Goal: Check status: Check status

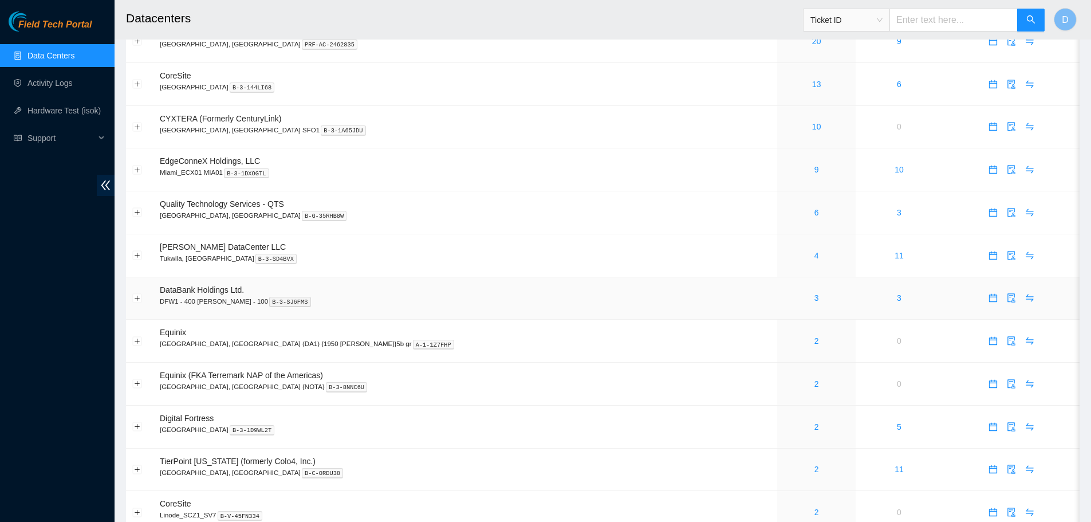
scroll to position [115, 0]
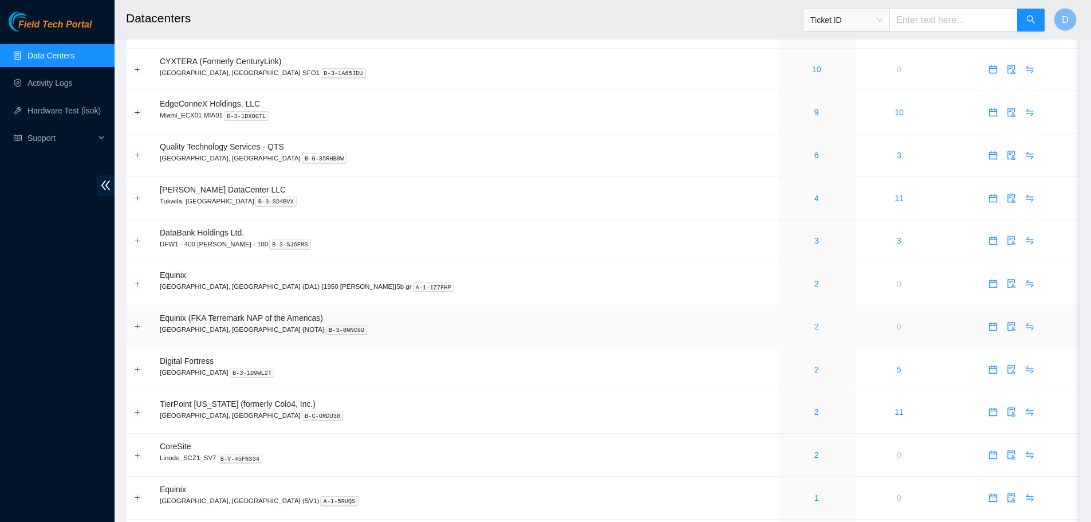
click at [814, 328] on link "2" at bounding box center [816, 326] width 5 height 9
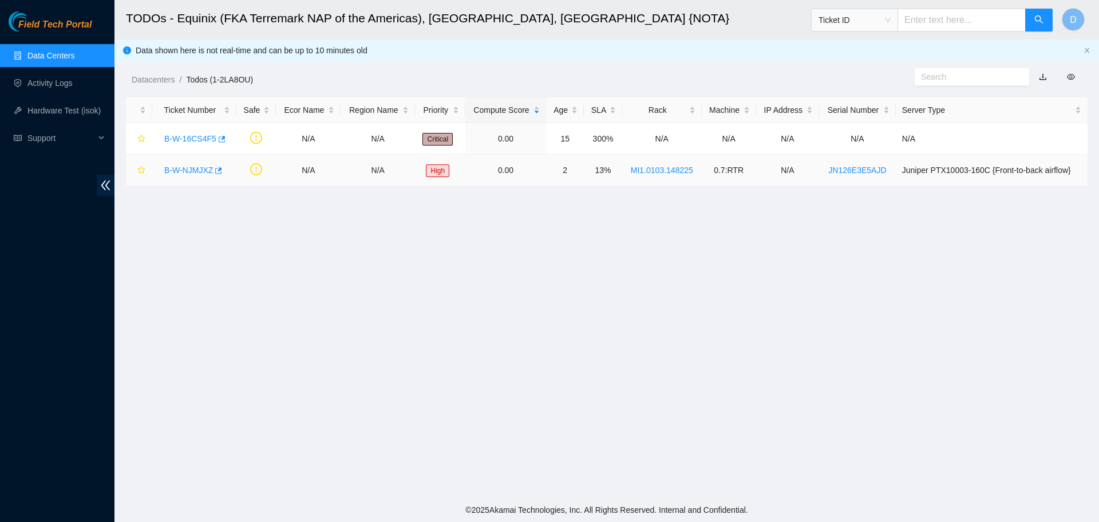
click at [187, 169] on link "B-W-NJMJXZ" at bounding box center [188, 169] width 49 height 9
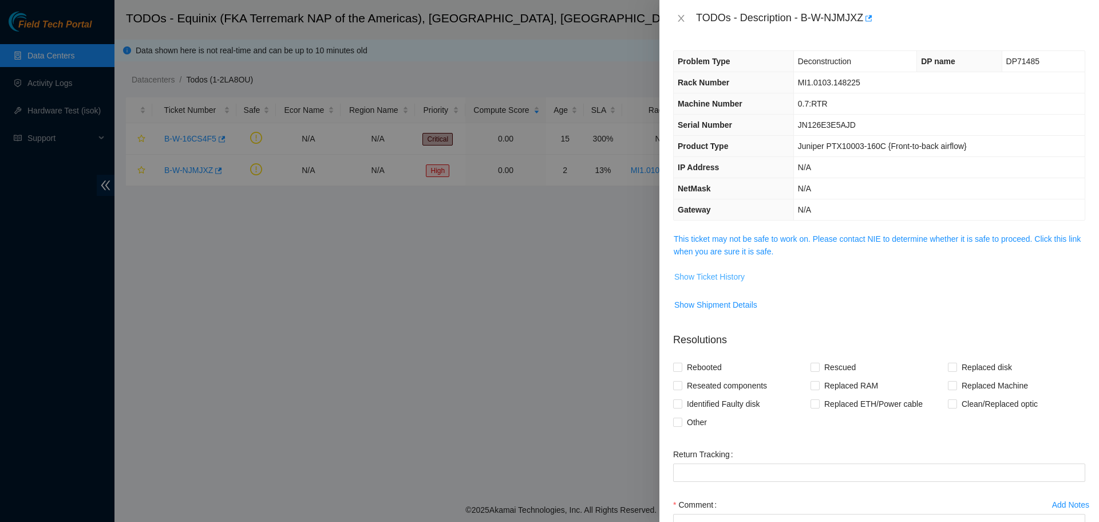
click at [743, 276] on span "Show Ticket History" at bounding box center [710, 276] width 70 height 13
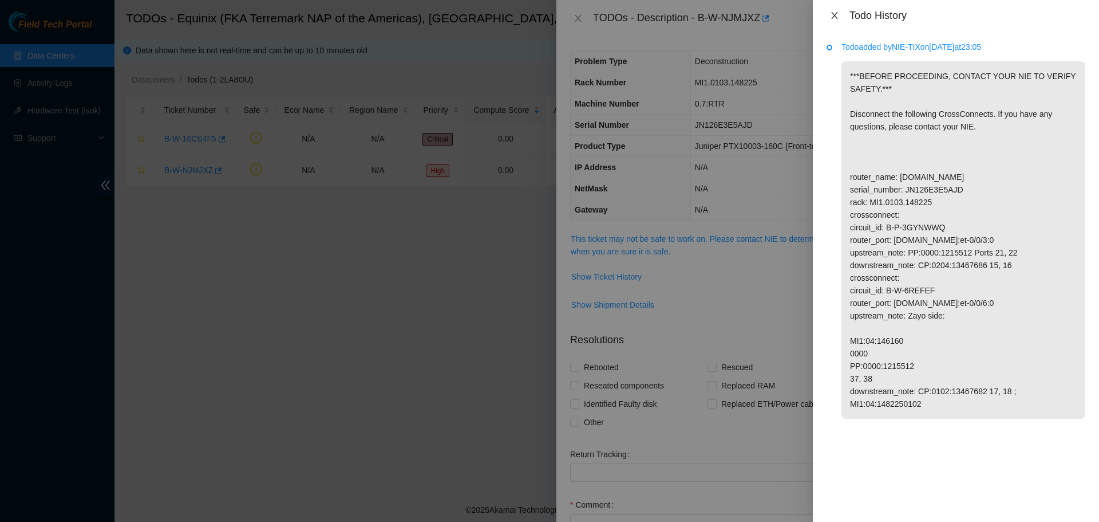
click at [837, 18] on icon "close" at bounding box center [834, 15] width 9 height 9
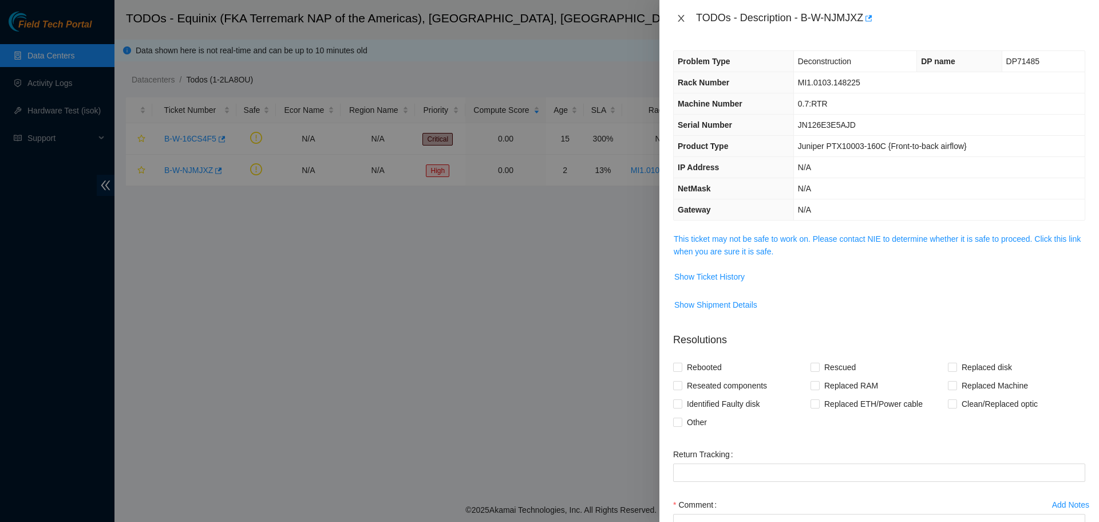
click at [683, 19] on icon "close" at bounding box center [681, 18] width 9 height 9
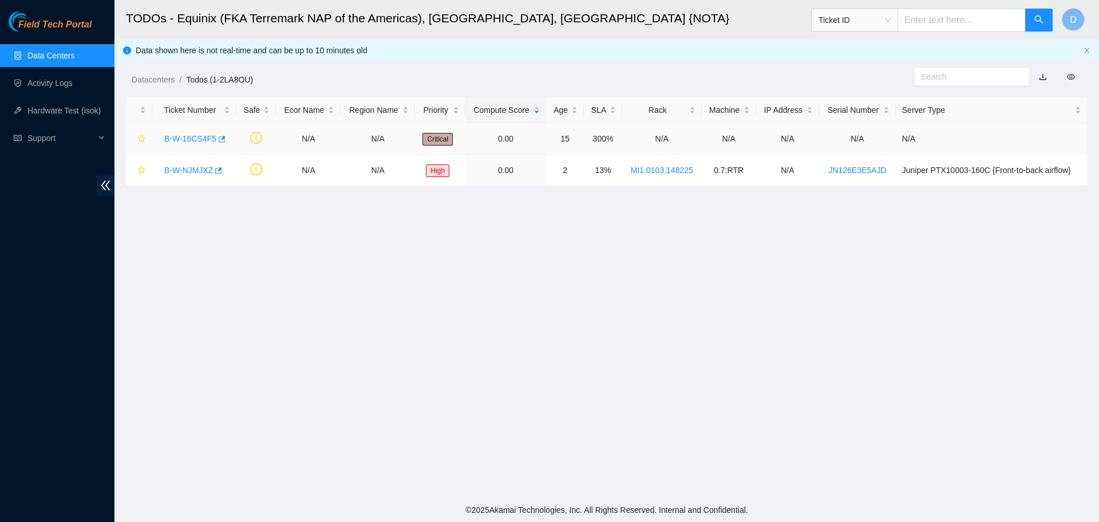
click at [192, 136] on link "B-W-16CS4F5" at bounding box center [190, 138] width 52 height 9
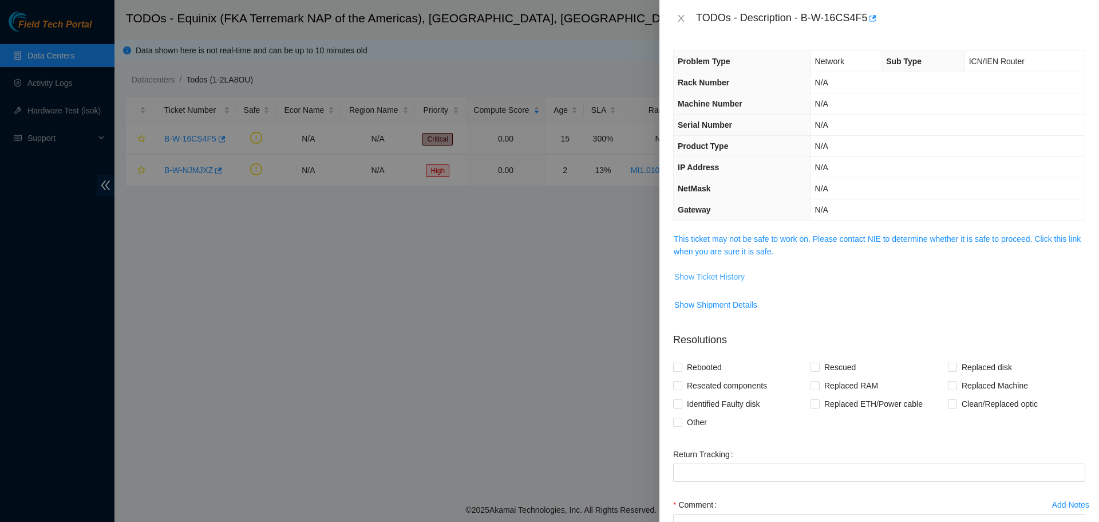
click at [711, 279] on span "Show Ticket History" at bounding box center [710, 276] width 70 height 13
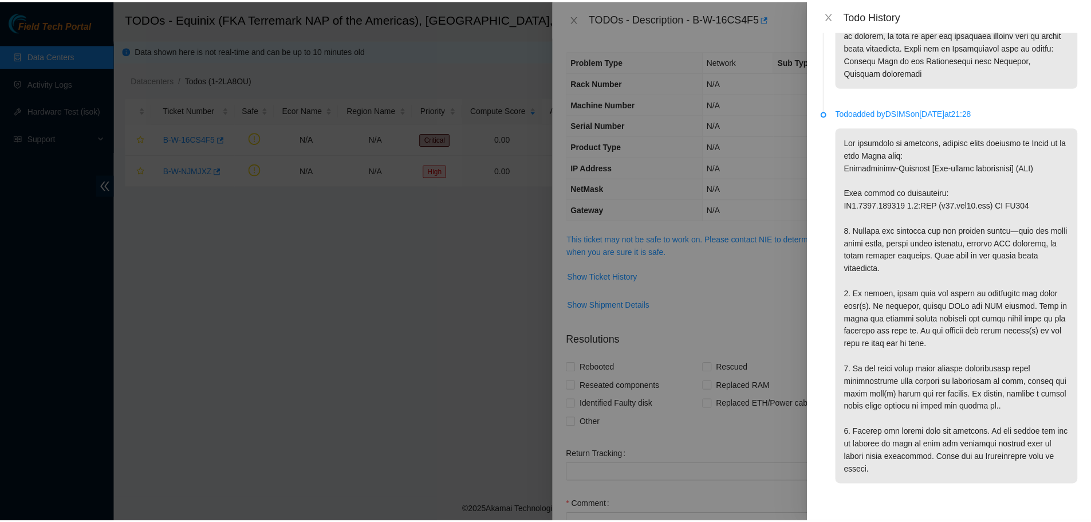
scroll to position [956, 0]
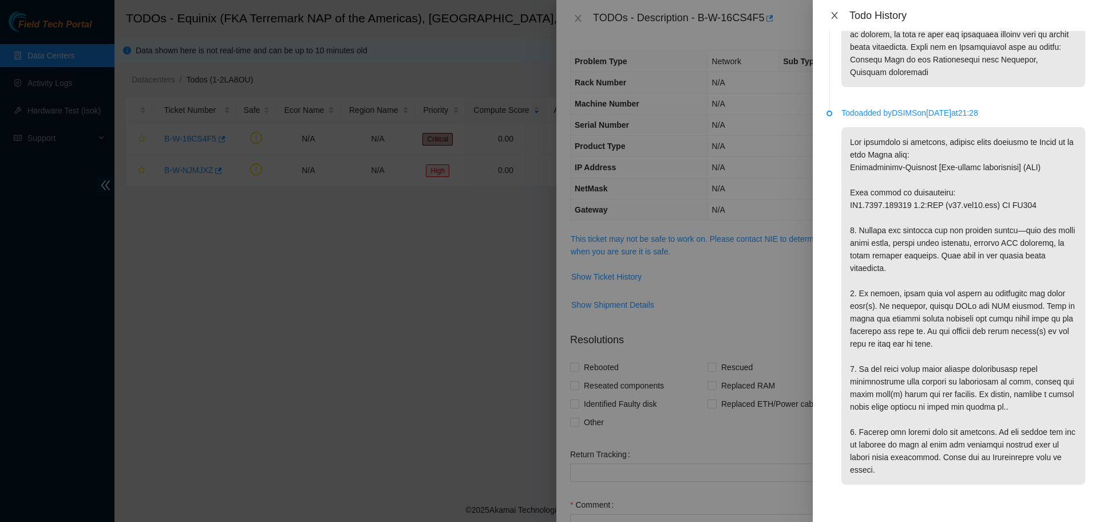
click at [834, 19] on icon "close" at bounding box center [834, 15] width 9 height 9
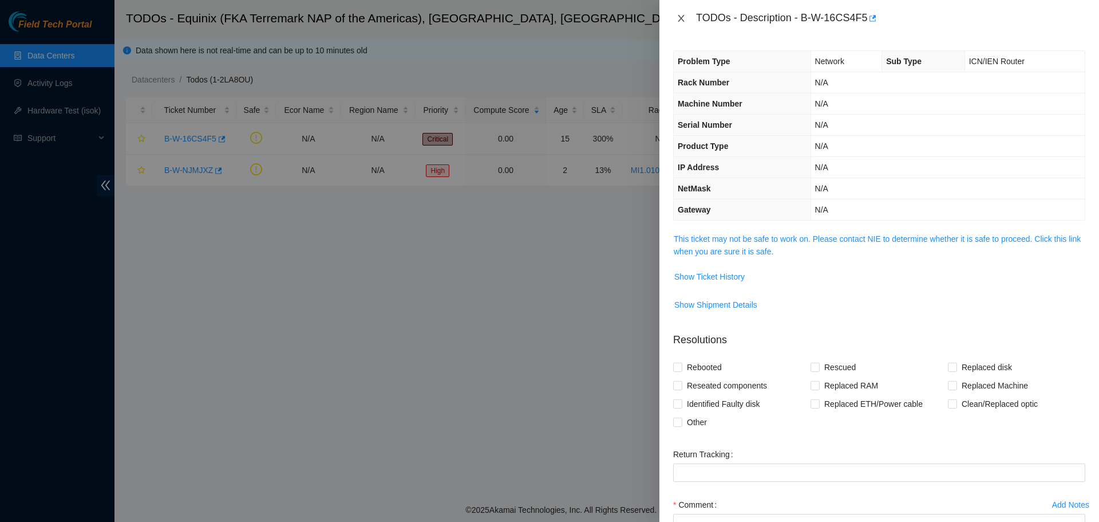
click at [680, 21] on icon "close" at bounding box center [681, 18] width 9 height 9
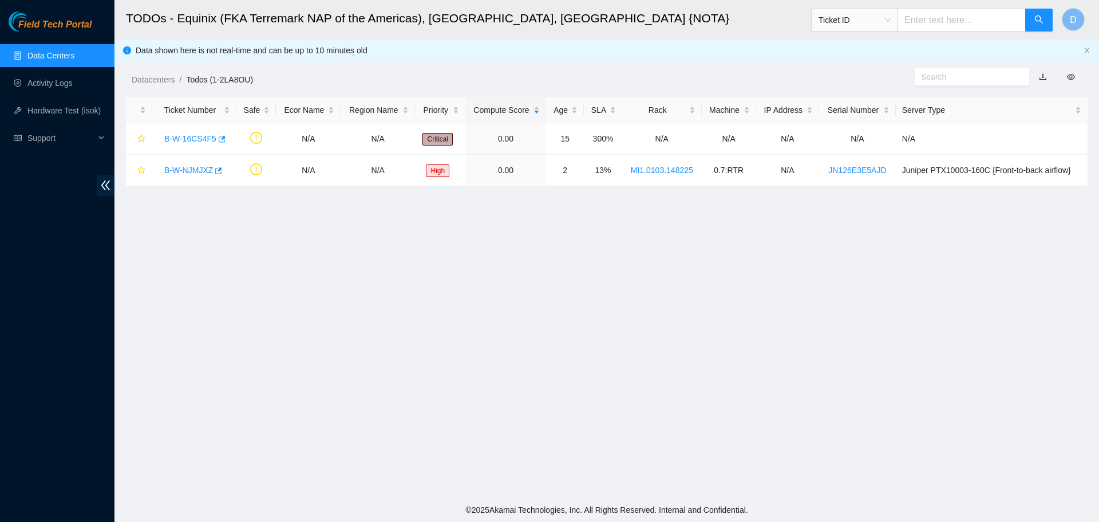
click at [49, 51] on link "Data Centers" at bounding box center [50, 55] width 47 height 9
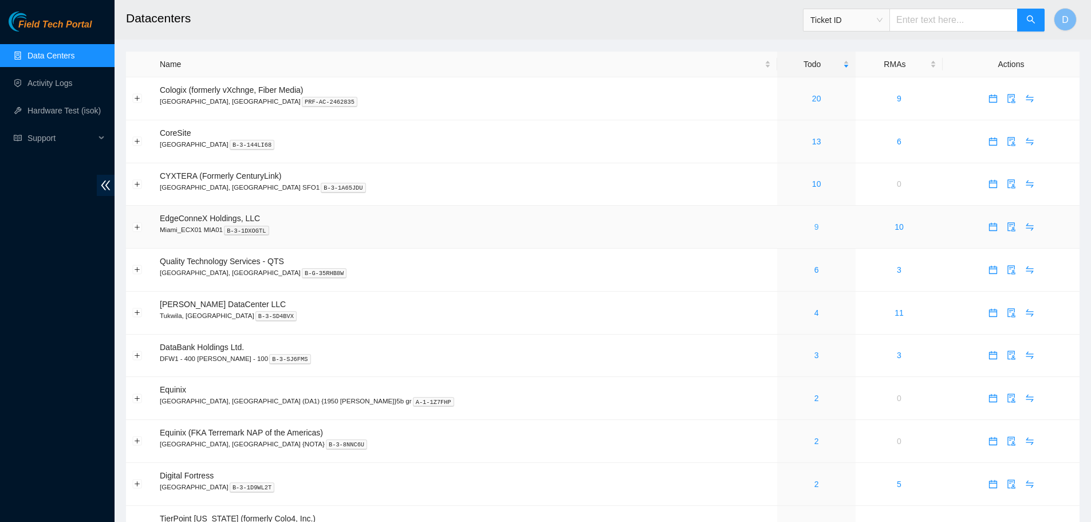
click at [814, 227] on link "9" at bounding box center [816, 226] width 5 height 9
